Goal: Find specific page/section: Find specific page/section

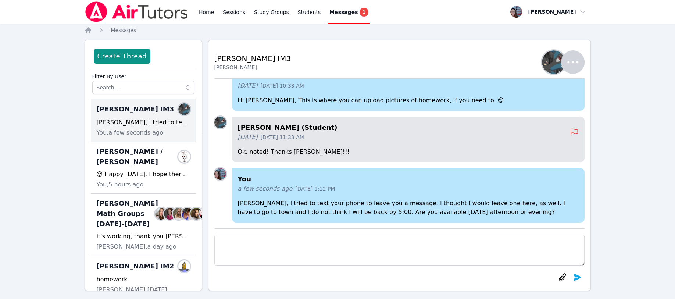
click at [86, 30] on icon "Breadcrumb" at bounding box center [88, 30] width 6 height 6
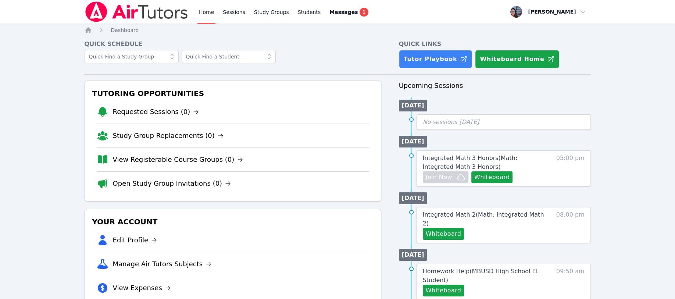
click at [140, 139] on link "Study Group Replacements (0)" at bounding box center [168, 136] width 111 height 10
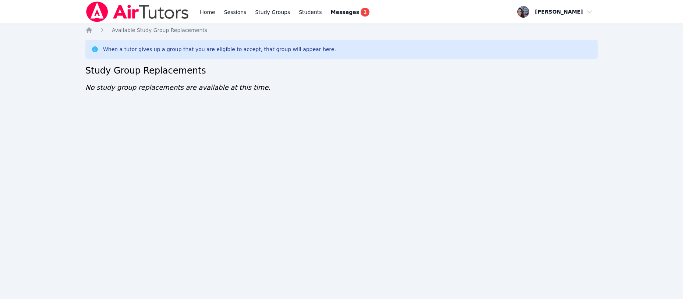
click at [86, 29] on icon "Breadcrumb" at bounding box center [88, 29] width 7 height 7
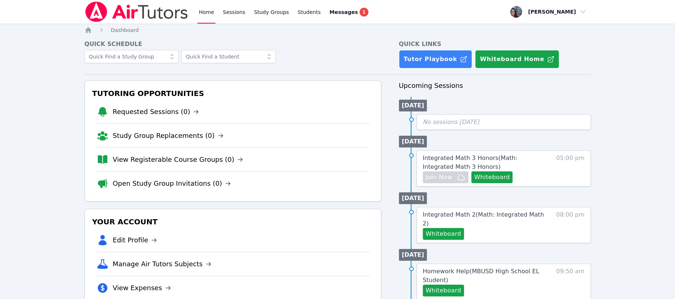
click at [254, 10] on link "Study Groups" at bounding box center [272, 12] width 38 height 24
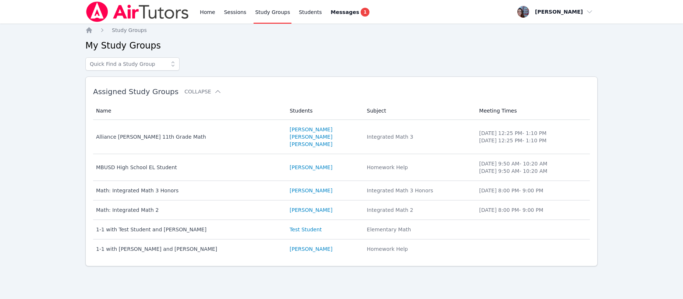
click at [231, 13] on link "Sessions" at bounding box center [235, 12] width 25 height 24
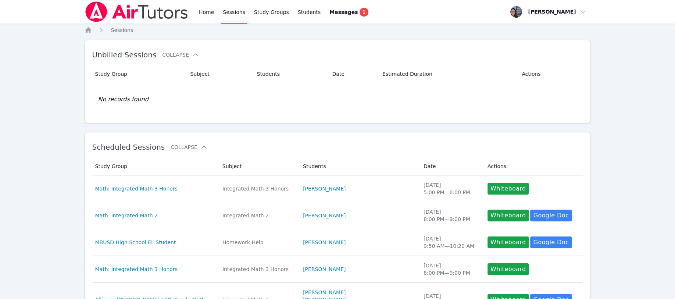
click at [304, 190] on link "[PERSON_NAME]" at bounding box center [324, 188] width 43 height 7
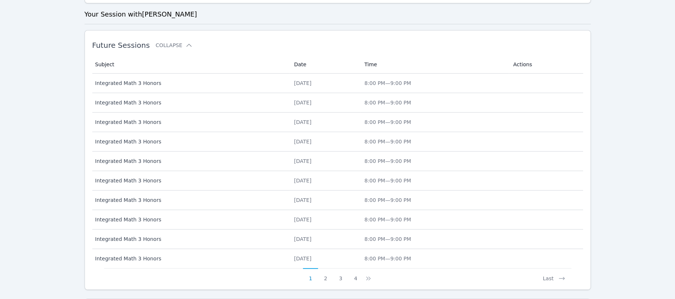
scroll to position [196, 0]
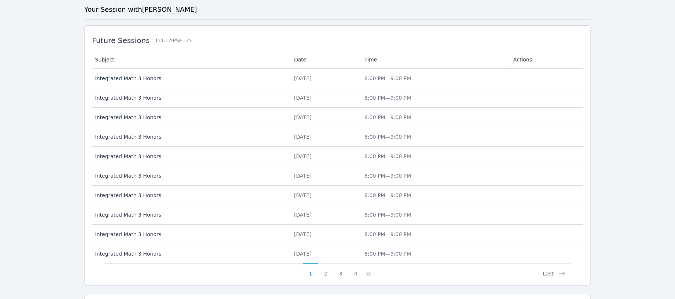
click at [147, 195] on span "Integrated Math 3 Honors" at bounding box center [190, 195] width 190 height 7
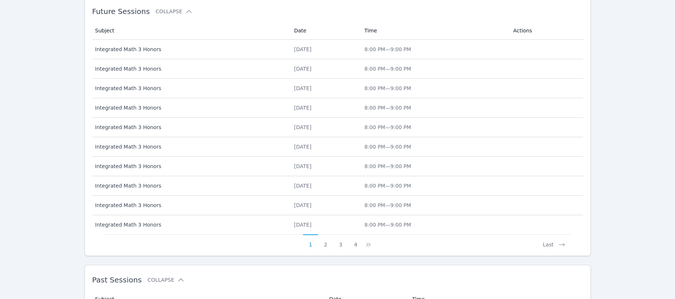
scroll to position [323, 0]
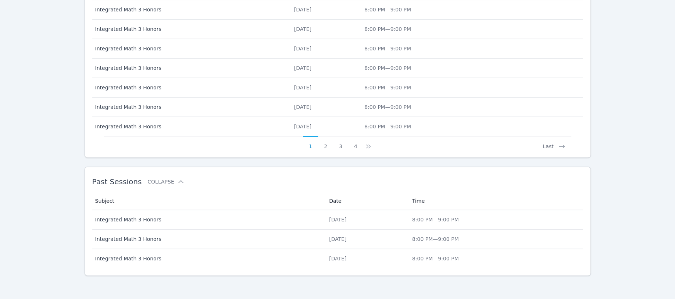
click at [551, 146] on button "Last" at bounding box center [554, 143] width 34 height 14
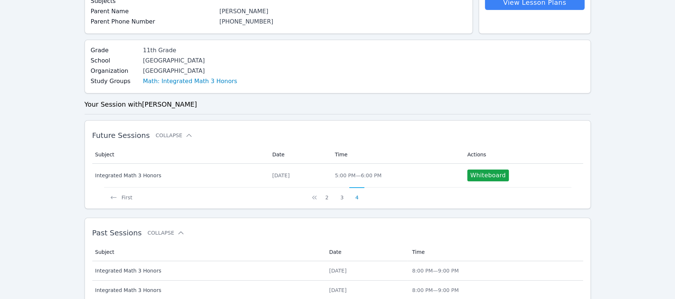
scroll to position [152, 0]
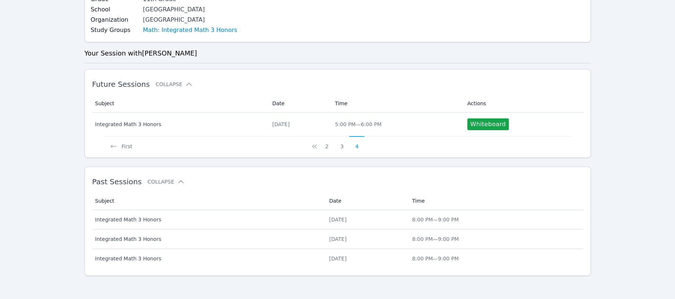
click at [359, 145] on button "4" at bounding box center [356, 143] width 15 height 14
click at [295, 124] on div "[DATE]" at bounding box center [299, 124] width 54 height 7
